Goal: Transaction & Acquisition: Subscribe to service/newsletter

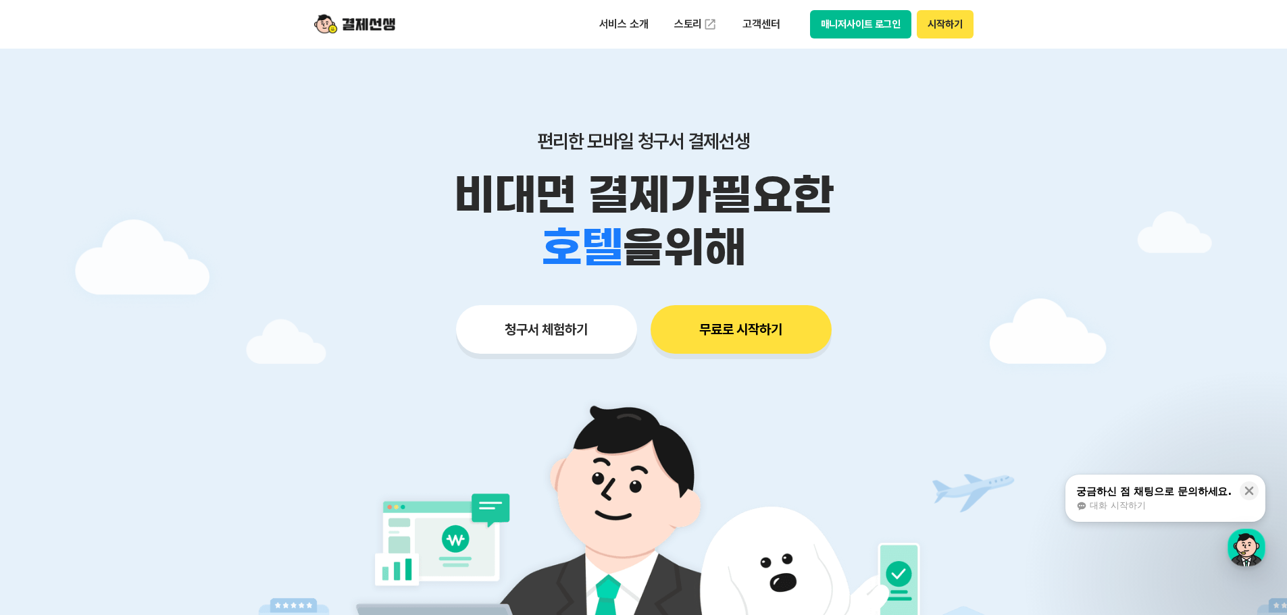
click at [787, 332] on button "무료로 시작하기" at bounding box center [741, 329] width 181 height 49
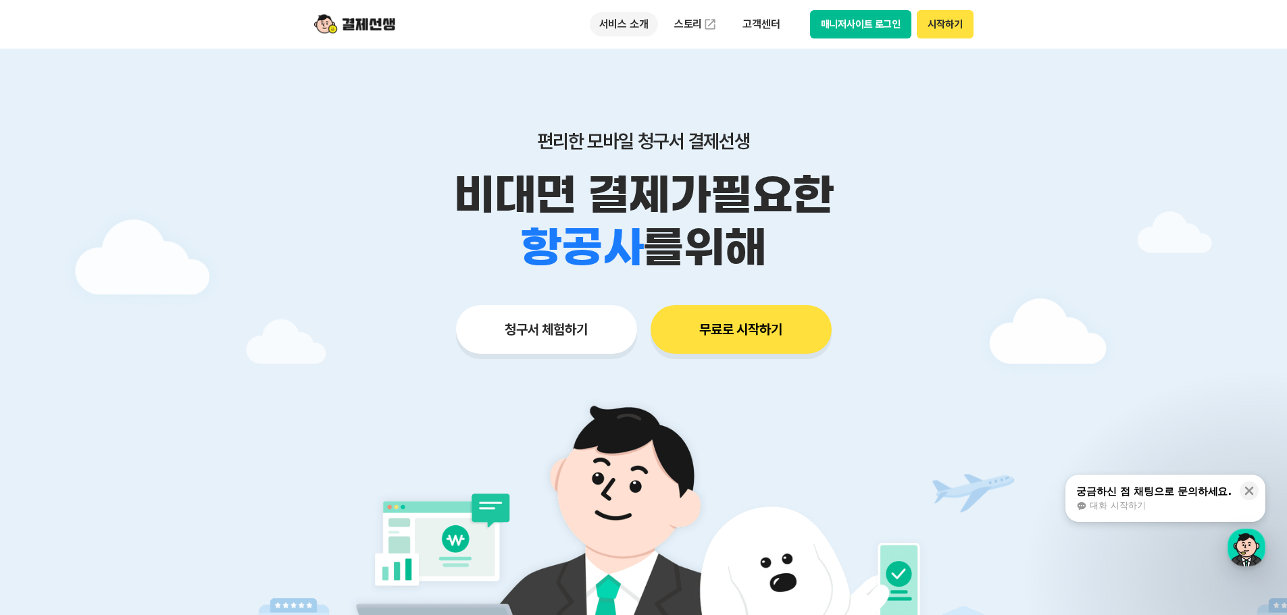
click at [617, 20] on p "서비스 소개" at bounding box center [624, 24] width 68 height 24
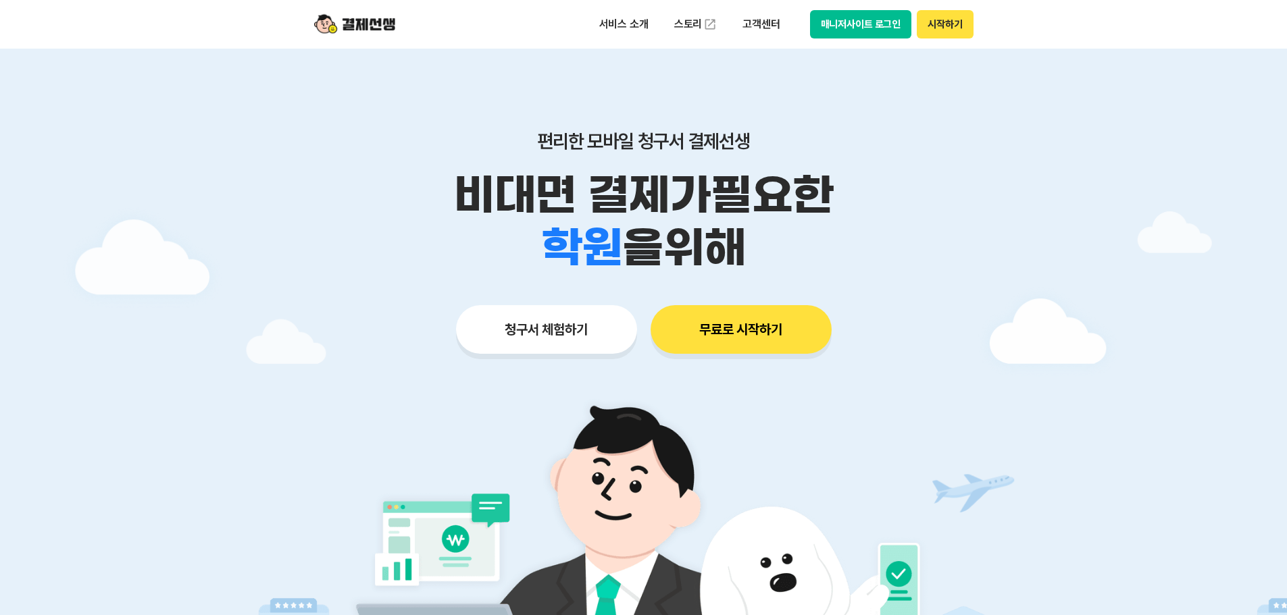
click at [747, 336] on button "무료로 시작하기" at bounding box center [741, 329] width 181 height 49
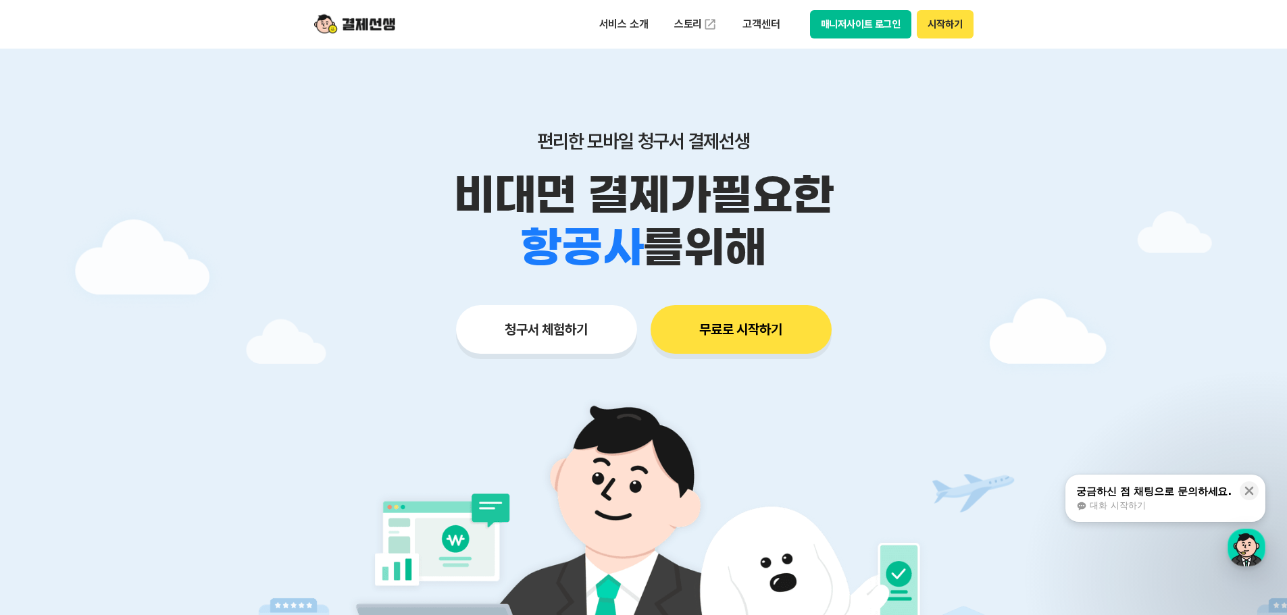
click at [772, 336] on button "무료로 시작하기" at bounding box center [741, 329] width 181 height 49
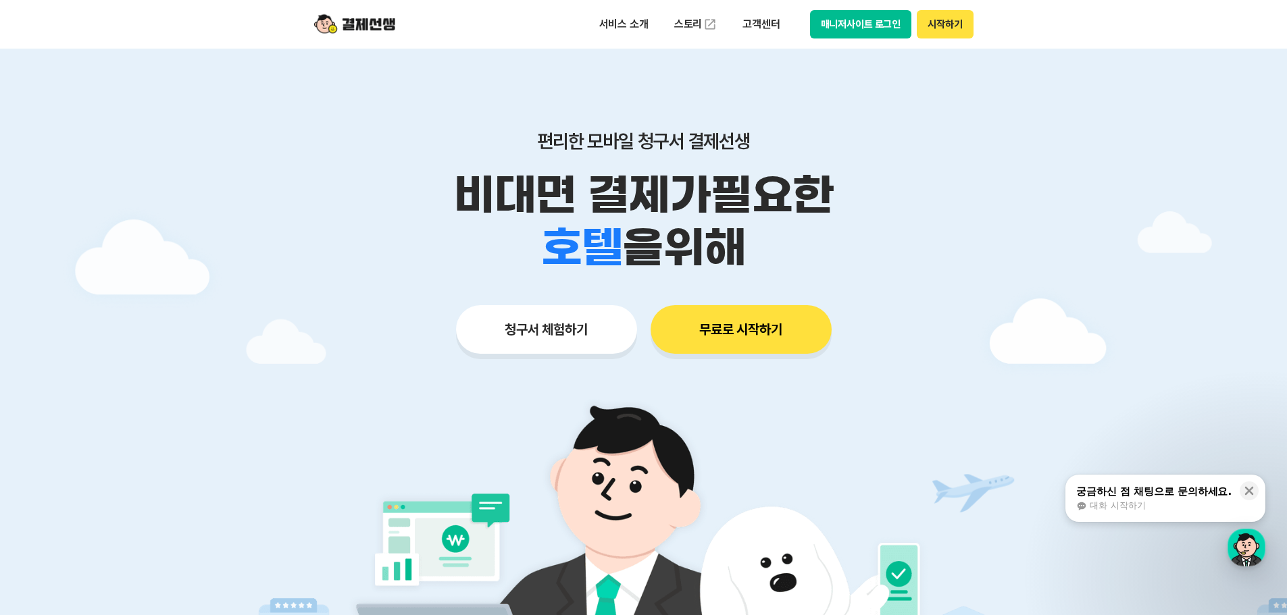
click at [936, 32] on button "시작하기" at bounding box center [945, 24] width 56 height 28
click at [770, 336] on button "무료로 시작하기" at bounding box center [741, 329] width 181 height 49
